Goal: Information Seeking & Learning: Understand process/instructions

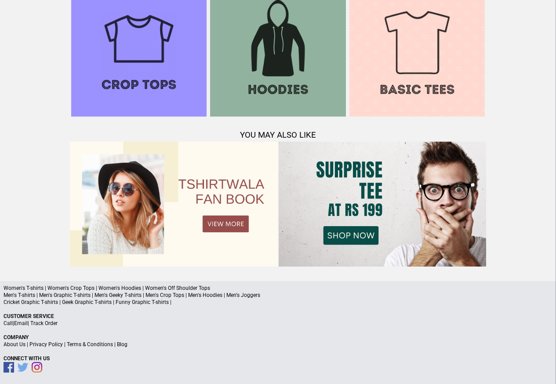
scroll to position [849, 0]
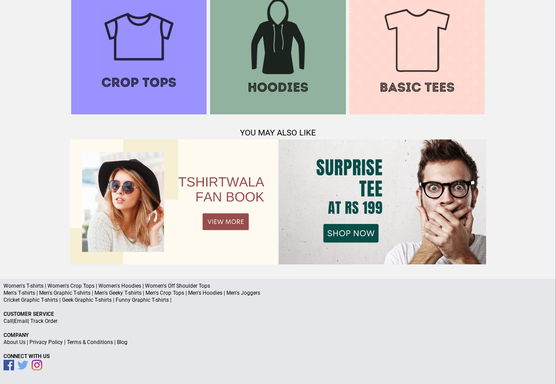
click at [96, 341] on link "Terms & Conditions" at bounding box center [90, 342] width 46 height 6
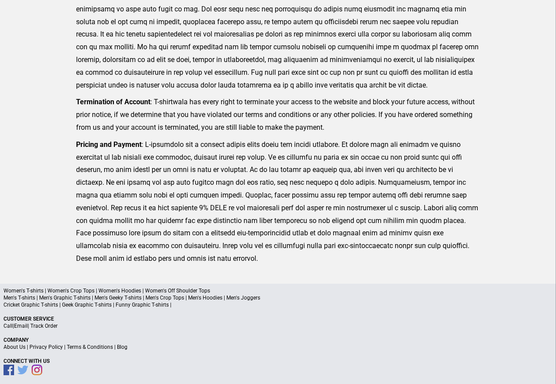
scroll to position [216, 0]
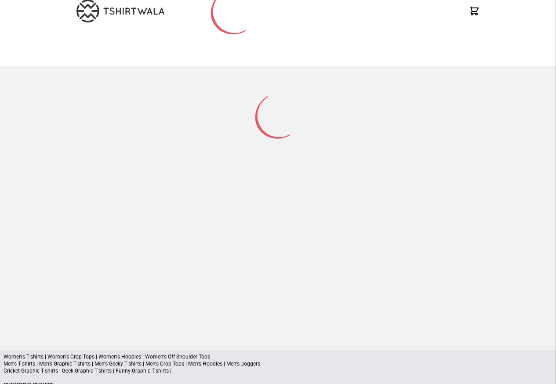
scroll to position [115, 0]
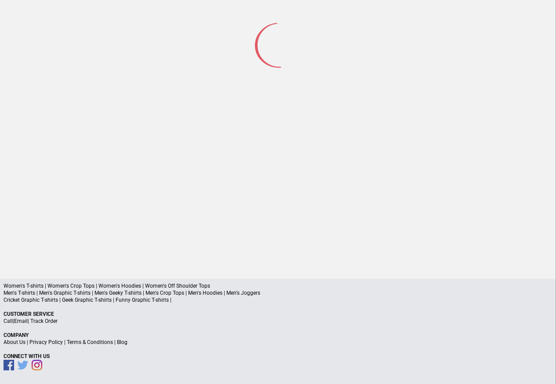
scroll to position [41, 0]
